Goal: Task Accomplishment & Management: Use online tool/utility

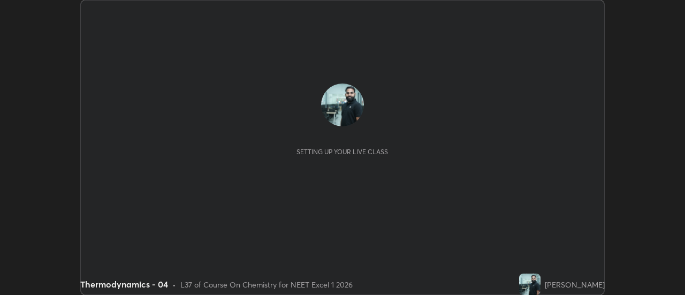
scroll to position [295, 684]
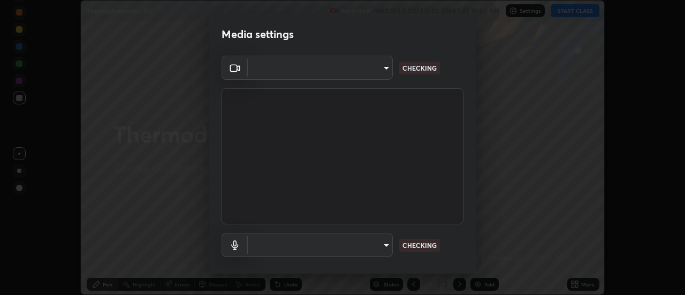
type input "44134bf7a8d99afe64d27264e9a53929b478b2256661848a109f17fa299ca795"
type input "default"
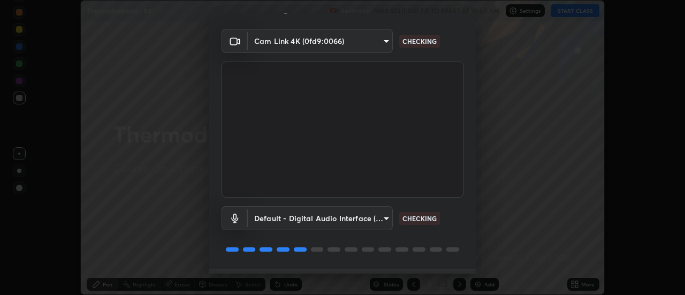
scroll to position [56, 0]
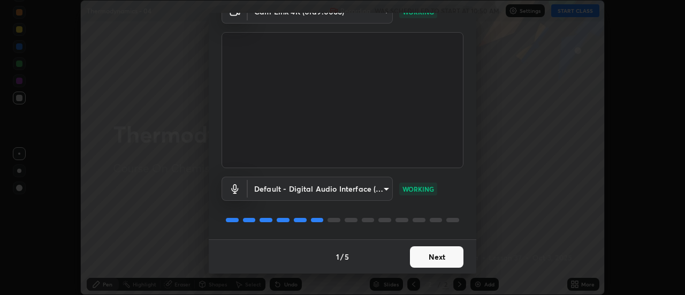
click at [451, 258] on button "Next" at bounding box center [436, 256] width 53 height 21
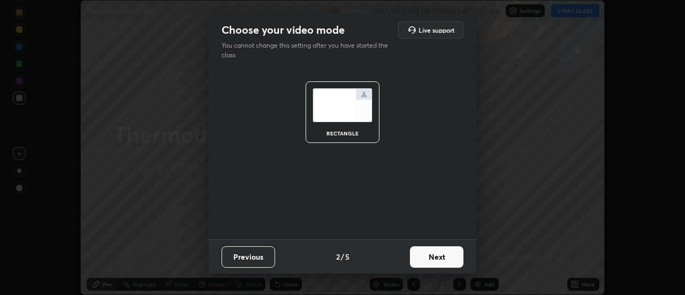
scroll to position [0, 0]
click at [453, 260] on button "Next" at bounding box center [436, 256] width 53 height 21
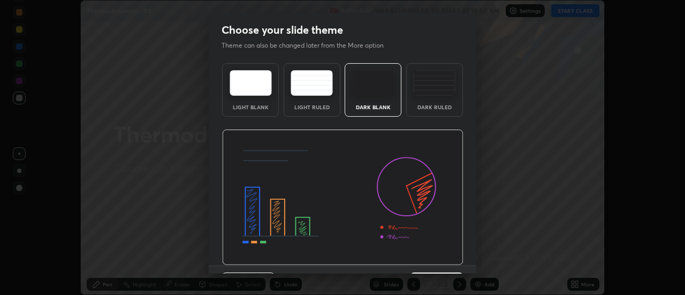
click at [453, 260] on img at bounding box center [342, 197] width 241 height 136
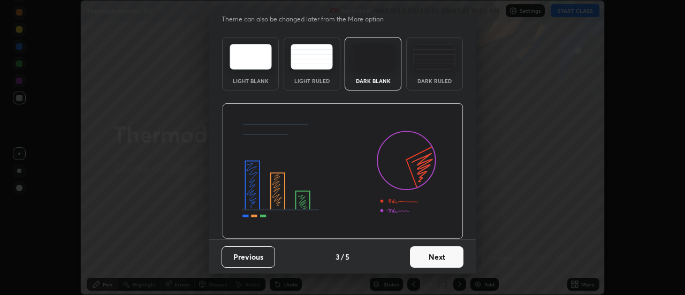
click at [448, 252] on button "Next" at bounding box center [436, 256] width 53 height 21
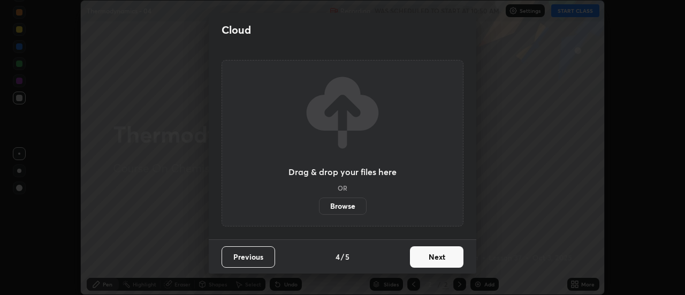
scroll to position [0, 0]
click at [447, 255] on button "Next" at bounding box center [436, 256] width 53 height 21
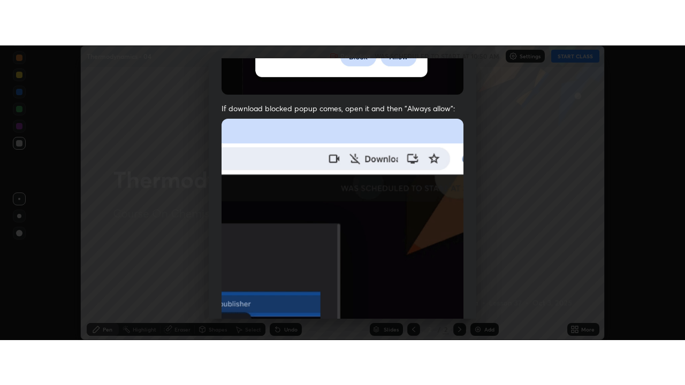
scroll to position [274, 0]
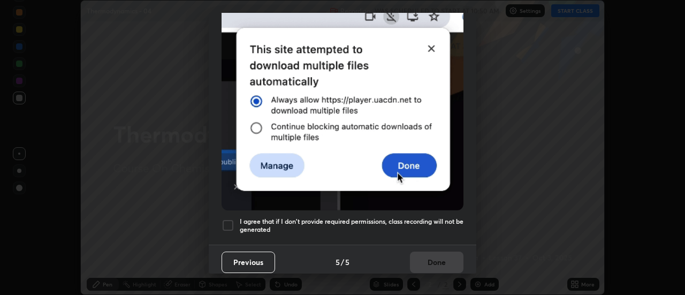
click at [420, 225] on h5 "I agree that if I don't provide required permissions, class recording will not …" at bounding box center [352, 225] width 224 height 17
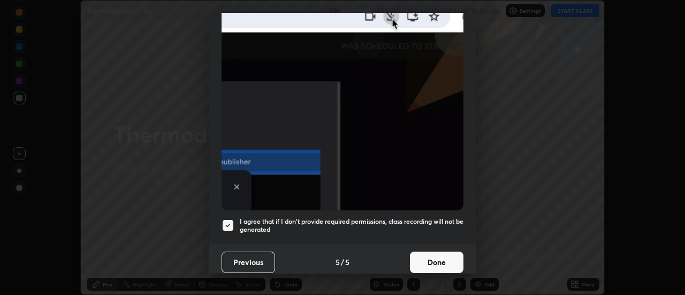
click at [428, 257] on button "Done" at bounding box center [436, 261] width 53 height 21
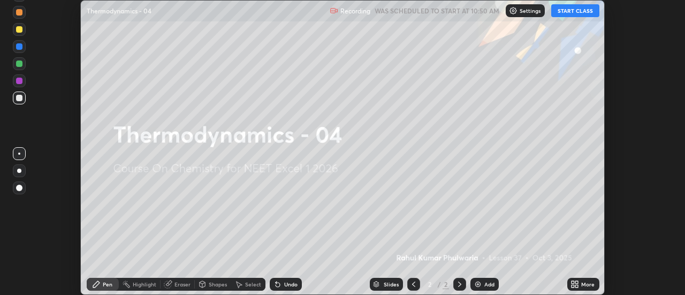
click at [574, 282] on icon at bounding box center [572, 282] width 3 height 3
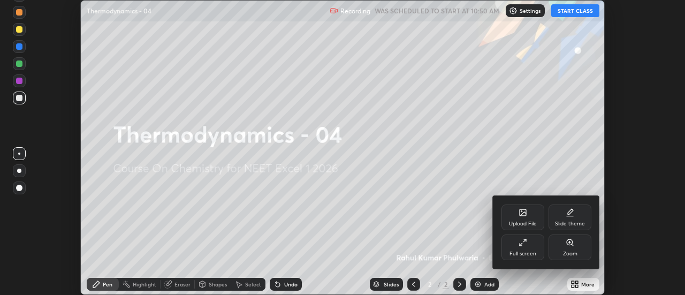
click at [530, 244] on div "Full screen" at bounding box center [522, 247] width 43 height 26
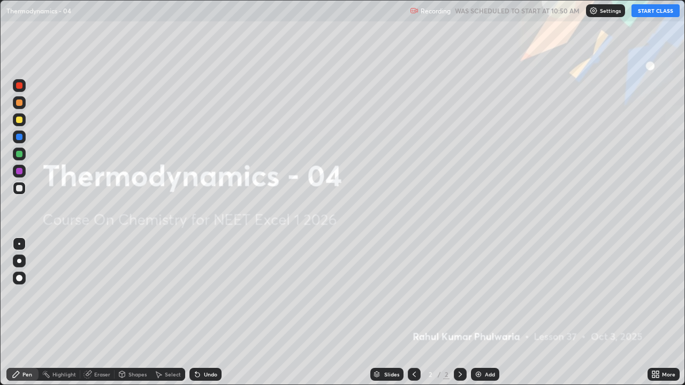
scroll to position [385, 685]
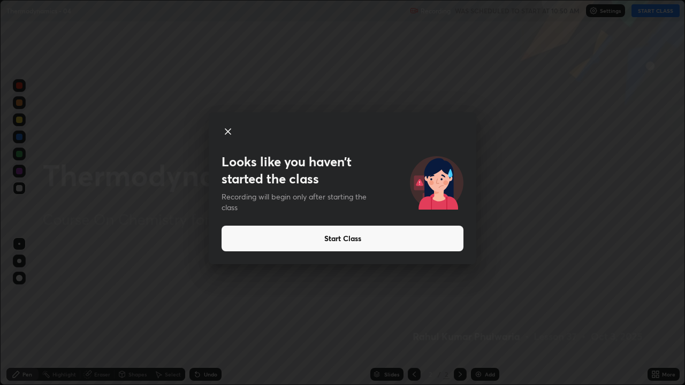
click at [260, 240] on button "Start Class" at bounding box center [342, 239] width 242 height 26
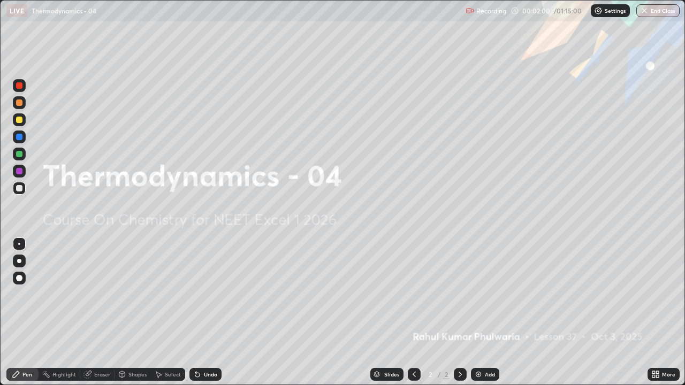
click at [471, 294] on div "Add" at bounding box center [485, 374] width 28 height 13
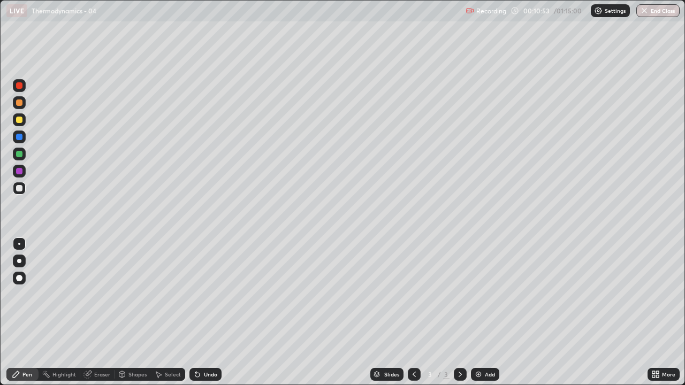
click at [96, 294] on div "Eraser" at bounding box center [102, 374] width 16 height 5
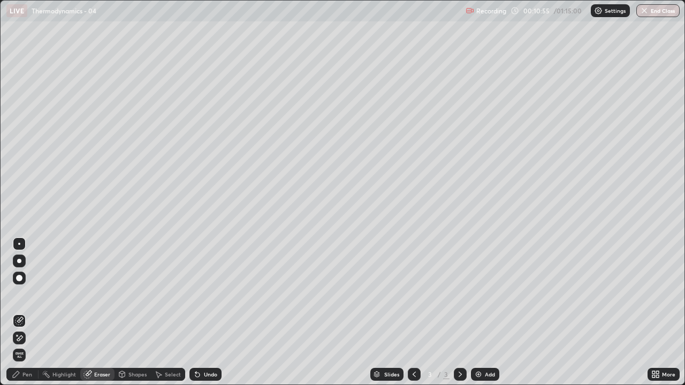
click at [29, 294] on div "Pen" at bounding box center [27, 374] width 10 height 5
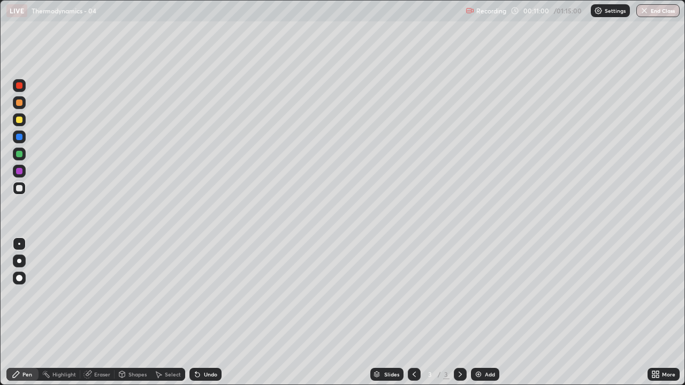
click at [94, 294] on div "Eraser" at bounding box center [102, 374] width 16 height 5
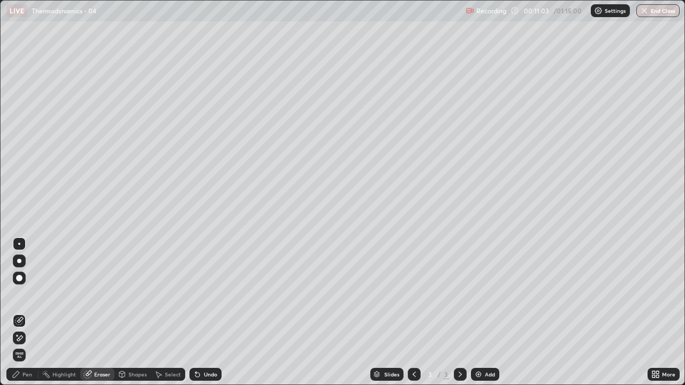
click at [28, 294] on div "Pen" at bounding box center [22, 374] width 32 height 13
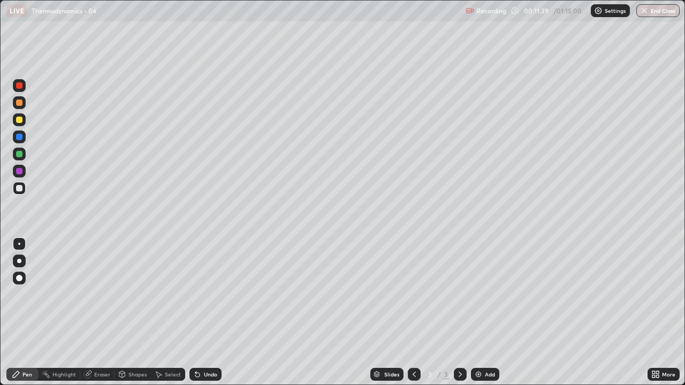
click at [94, 294] on div "Eraser" at bounding box center [102, 374] width 16 height 5
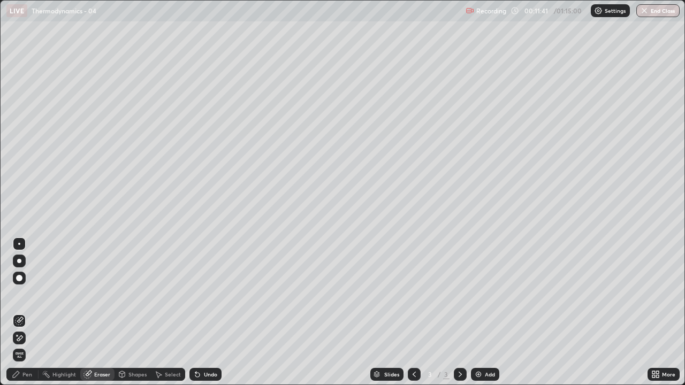
click at [33, 294] on div "Pen" at bounding box center [22, 374] width 32 height 13
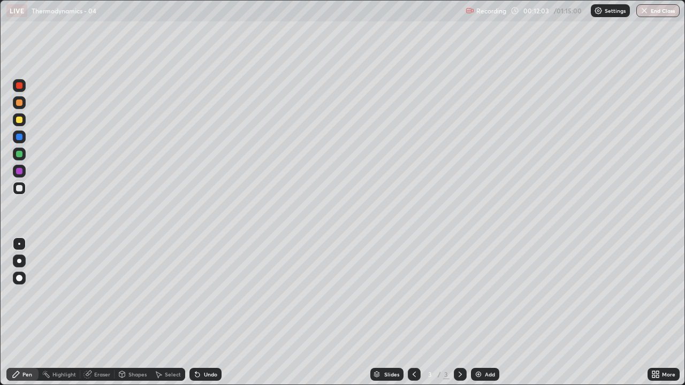
click at [99, 294] on div "Eraser" at bounding box center [102, 374] width 16 height 5
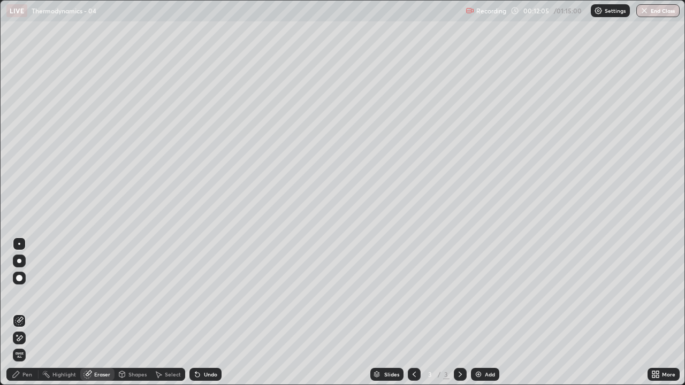
click at [29, 294] on div "Pen" at bounding box center [27, 374] width 10 height 5
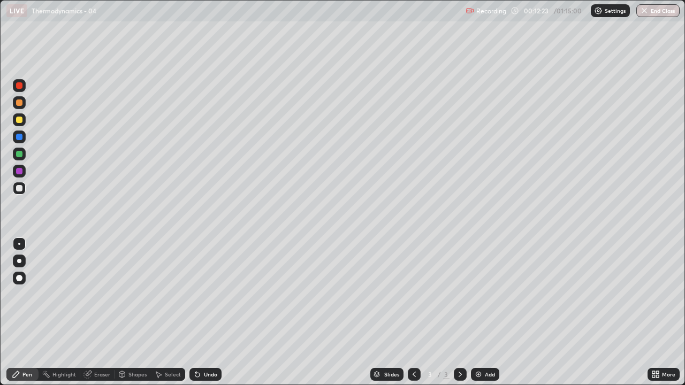
click at [93, 294] on div "Eraser" at bounding box center [97, 374] width 34 height 13
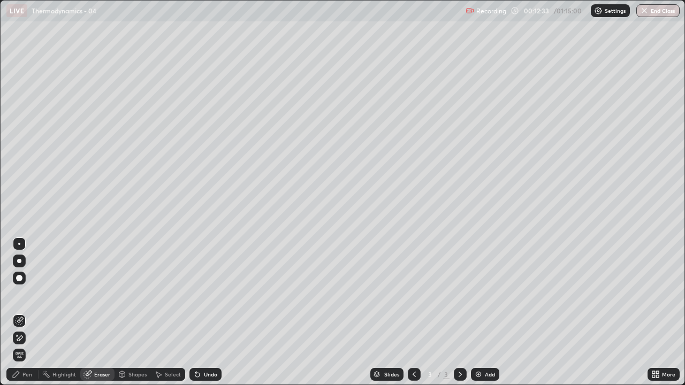
click at [29, 294] on div "Pen" at bounding box center [27, 374] width 10 height 5
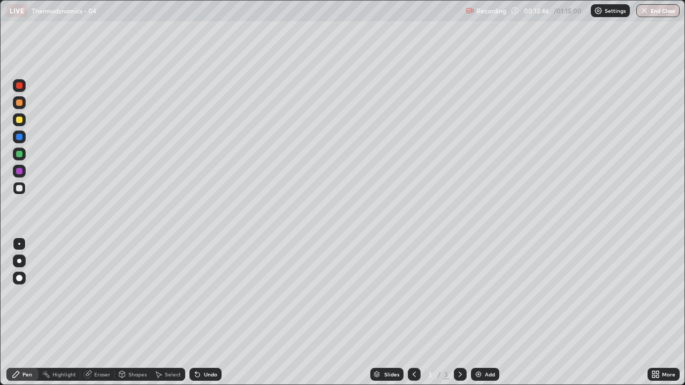
click at [98, 294] on div "Eraser" at bounding box center [97, 374] width 34 height 13
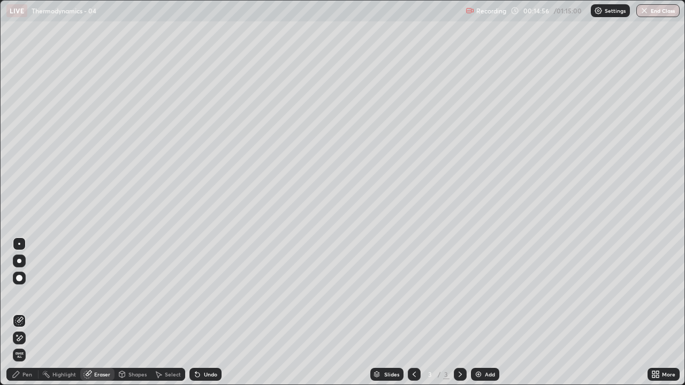
click at [478, 294] on img at bounding box center [478, 374] width 9 height 9
click at [25, 294] on div "Pen" at bounding box center [27, 374] width 10 height 5
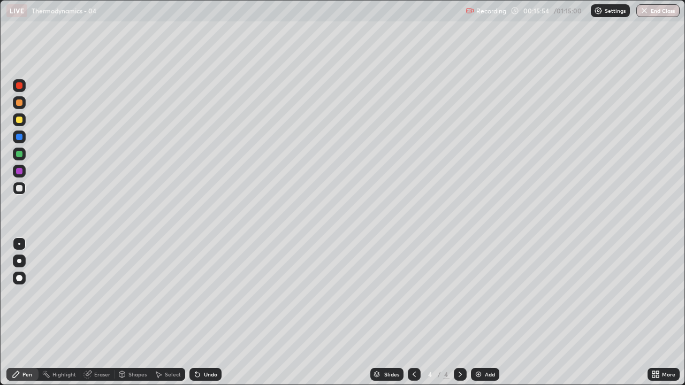
click at [101, 294] on div "Eraser" at bounding box center [102, 374] width 16 height 5
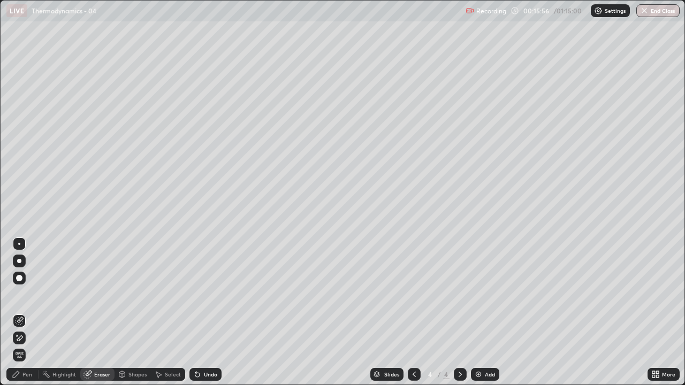
click at [474, 294] on img at bounding box center [478, 374] width 9 height 9
click at [28, 294] on div "Pen" at bounding box center [27, 374] width 10 height 5
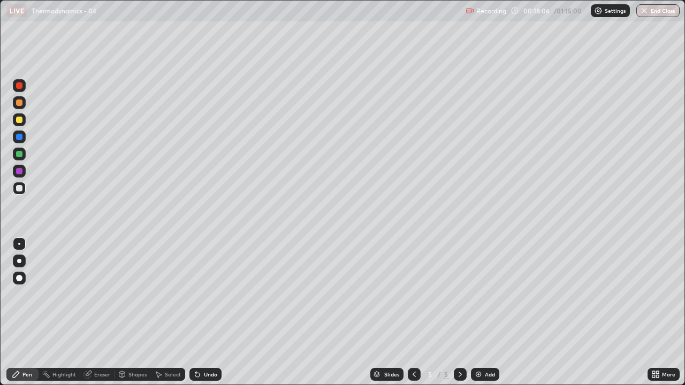
click at [474, 294] on img at bounding box center [478, 374] width 9 height 9
click at [18, 119] on div at bounding box center [19, 120] width 6 height 6
click at [479, 294] on img at bounding box center [478, 374] width 9 height 9
click at [20, 188] on div at bounding box center [19, 188] width 6 height 6
click at [481, 294] on div "Add" at bounding box center [485, 374] width 28 height 13
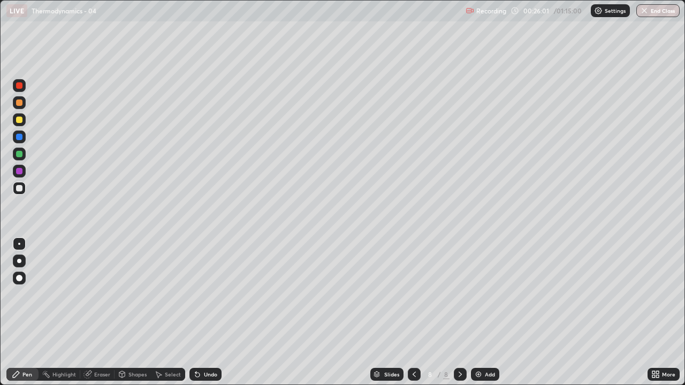
click at [18, 189] on div at bounding box center [19, 188] width 6 height 6
click at [480, 294] on img at bounding box center [478, 374] width 9 height 9
click at [477, 294] on img at bounding box center [478, 374] width 9 height 9
click at [479, 294] on img at bounding box center [478, 374] width 9 height 9
click at [478, 294] on img at bounding box center [478, 374] width 9 height 9
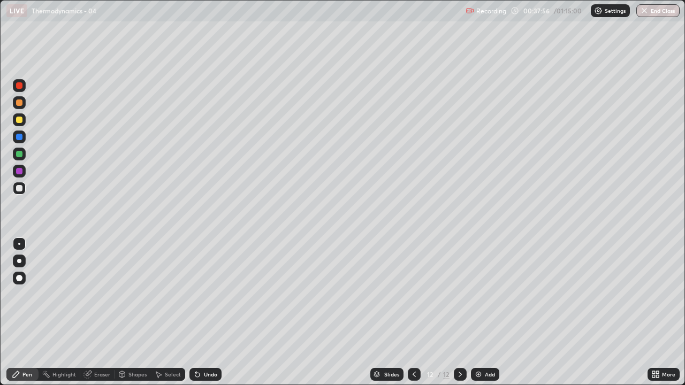
click at [412, 294] on icon at bounding box center [414, 374] width 9 height 9
click at [459, 294] on icon at bounding box center [460, 374] width 9 height 9
click at [480, 294] on img at bounding box center [478, 374] width 9 height 9
click at [412, 294] on icon at bounding box center [414, 374] width 9 height 9
click at [106, 294] on div "Eraser" at bounding box center [102, 374] width 16 height 5
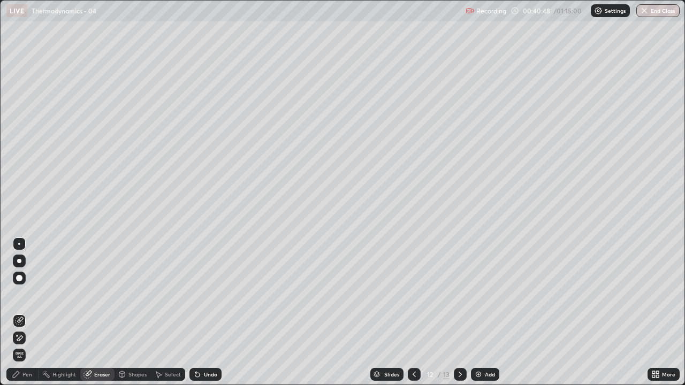
click at [34, 294] on div "Pen" at bounding box center [22, 374] width 32 height 13
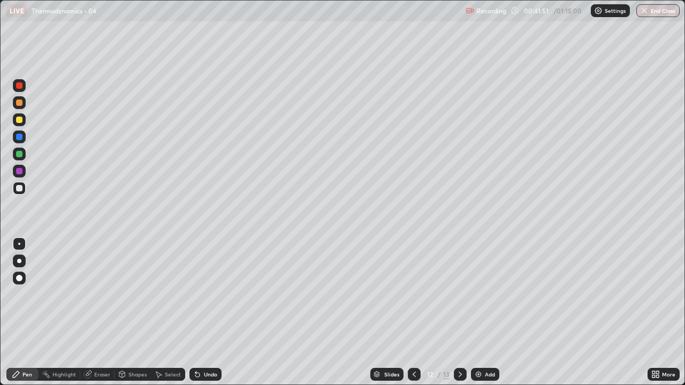
click at [459, 294] on icon at bounding box center [460, 374] width 9 height 9
click at [101, 294] on div "Eraser" at bounding box center [102, 374] width 16 height 5
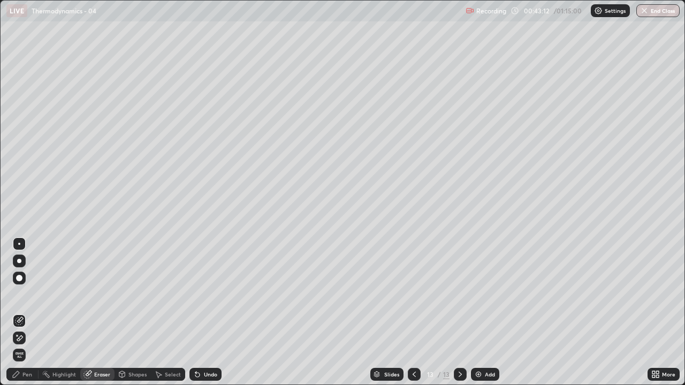
click at [34, 294] on div "Pen" at bounding box center [22, 374] width 32 height 13
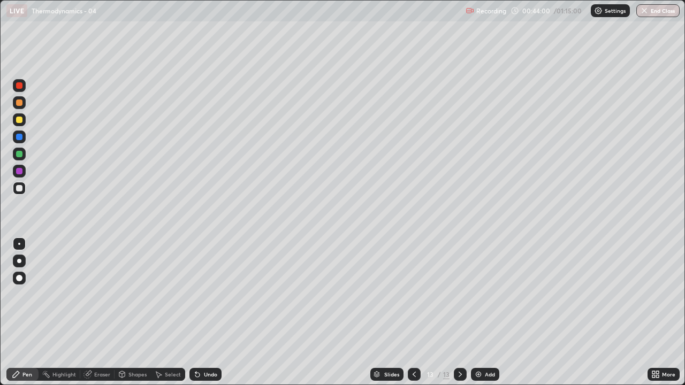
click at [91, 294] on icon at bounding box center [87, 374] width 9 height 9
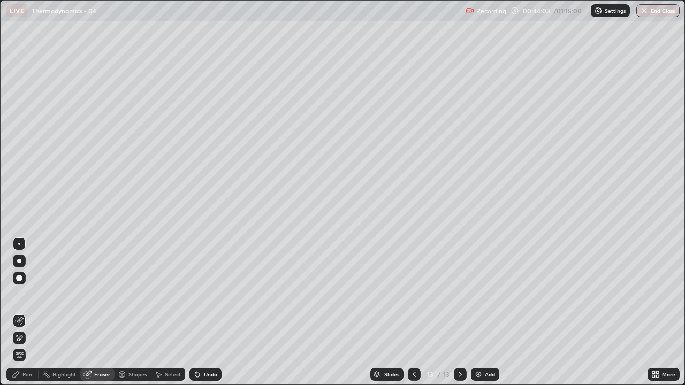
click at [26, 294] on div "Pen" at bounding box center [27, 374] width 10 height 5
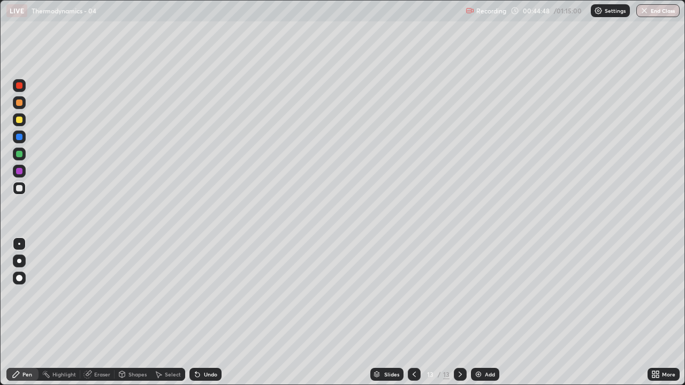
click at [412, 294] on icon at bounding box center [413, 374] width 3 height 5
click at [415, 294] on div at bounding box center [414, 374] width 13 height 21
click at [459, 294] on icon at bounding box center [460, 374] width 9 height 9
click at [459, 294] on icon at bounding box center [459, 374] width 3 height 5
click at [201, 294] on div "Undo" at bounding box center [205, 374] width 32 height 13
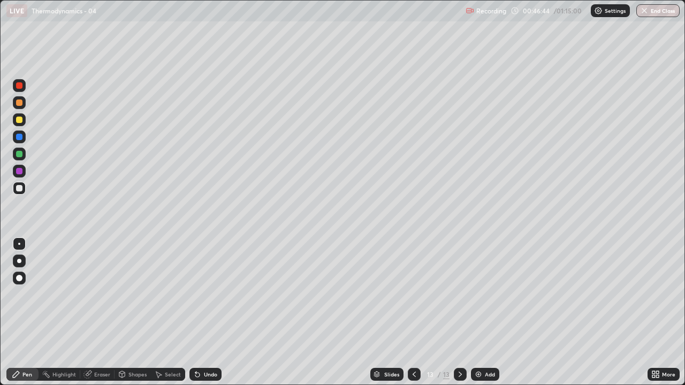
click at [485, 294] on div "Add" at bounding box center [490, 374] width 10 height 5
click at [98, 294] on div "Eraser" at bounding box center [102, 374] width 16 height 5
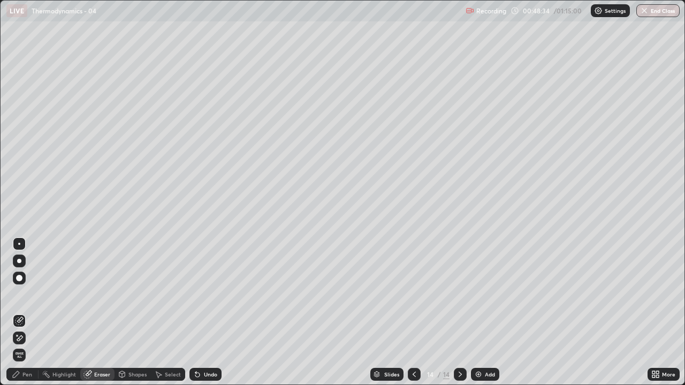
click at [28, 294] on div "Pen" at bounding box center [22, 374] width 32 height 13
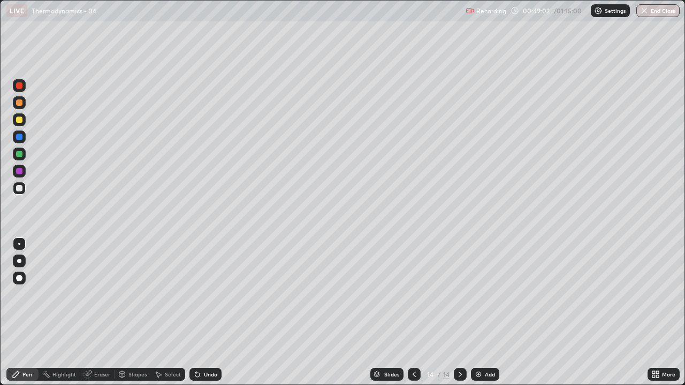
click at [412, 294] on icon at bounding box center [414, 374] width 9 height 9
click at [459, 294] on icon at bounding box center [460, 374] width 9 height 9
click at [476, 294] on img at bounding box center [478, 374] width 9 height 9
click at [474, 294] on img at bounding box center [478, 374] width 9 height 9
click at [477, 294] on img at bounding box center [478, 374] width 9 height 9
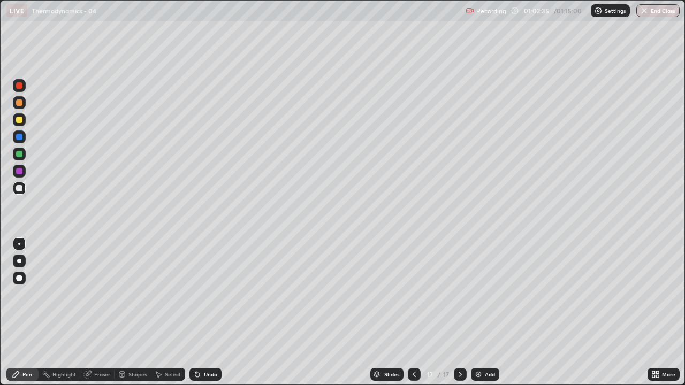
click at [481, 294] on img at bounding box center [478, 374] width 9 height 9
click at [418, 294] on div at bounding box center [414, 374] width 13 height 13
click at [460, 294] on icon at bounding box center [460, 374] width 9 height 9
click at [477, 294] on img at bounding box center [478, 374] width 9 height 9
click at [416, 294] on div at bounding box center [414, 374] width 13 height 13
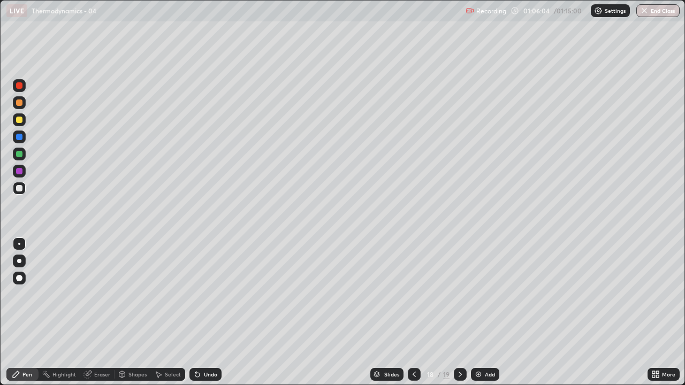
click at [459, 294] on icon at bounding box center [460, 374] width 9 height 9
click at [488, 294] on div "Add" at bounding box center [490, 374] width 10 height 5
click at [412, 294] on icon at bounding box center [413, 374] width 9 height 9
click at [412, 294] on icon at bounding box center [413, 374] width 3 height 5
click at [458, 294] on icon at bounding box center [460, 374] width 9 height 9
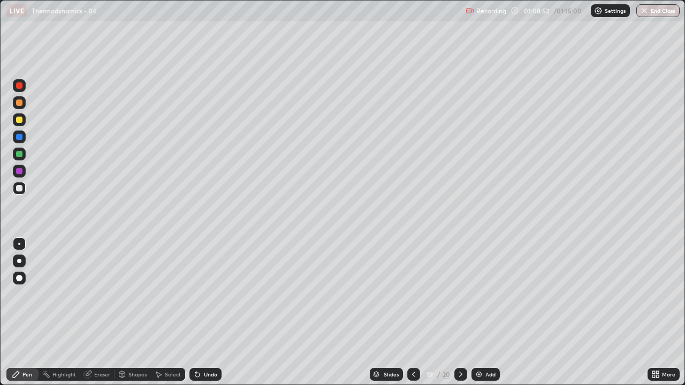
click at [459, 294] on icon at bounding box center [460, 374] width 9 height 9
click at [97, 294] on div "Eraser" at bounding box center [97, 374] width 34 height 13
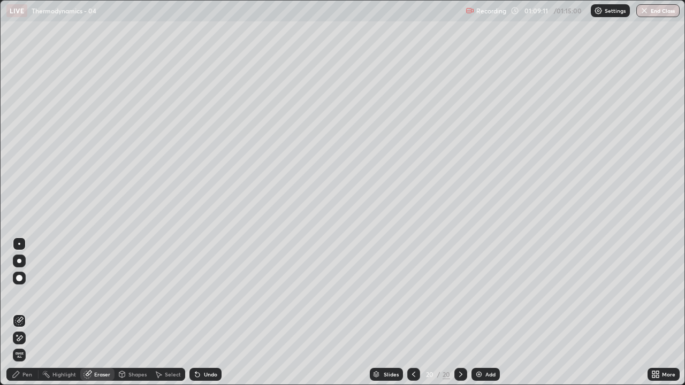
click at [32, 294] on div "Pen" at bounding box center [22, 374] width 32 height 13
